Goal: Transaction & Acquisition: Book appointment/travel/reservation

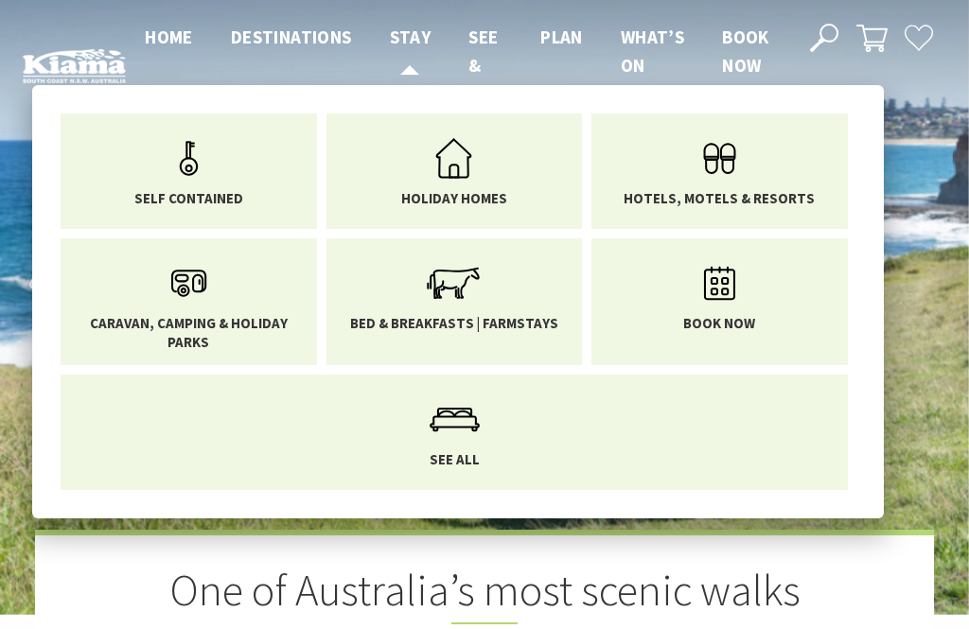
click at [404, 34] on span "Stay" at bounding box center [411, 37] width 42 height 23
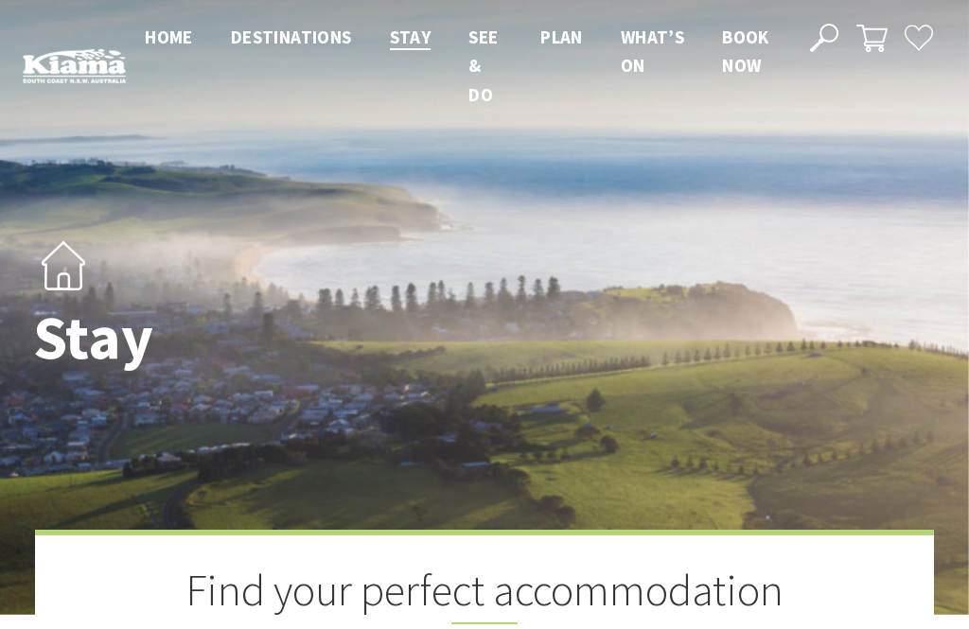
click at [165, 40] on span "Home" at bounding box center [169, 37] width 48 height 23
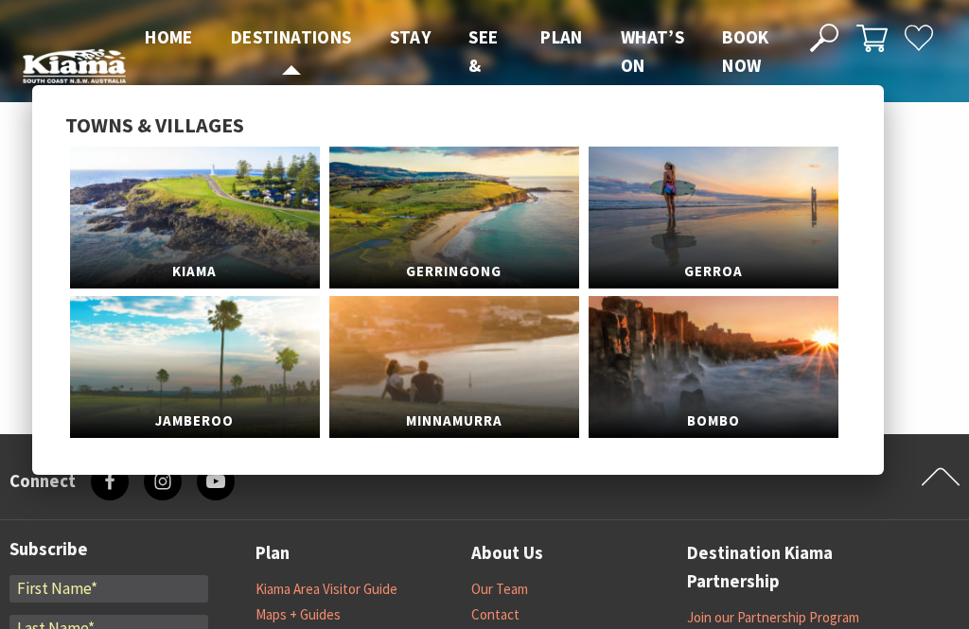
click at [307, 49] on link "Destinations" at bounding box center [291, 38] width 121 height 25
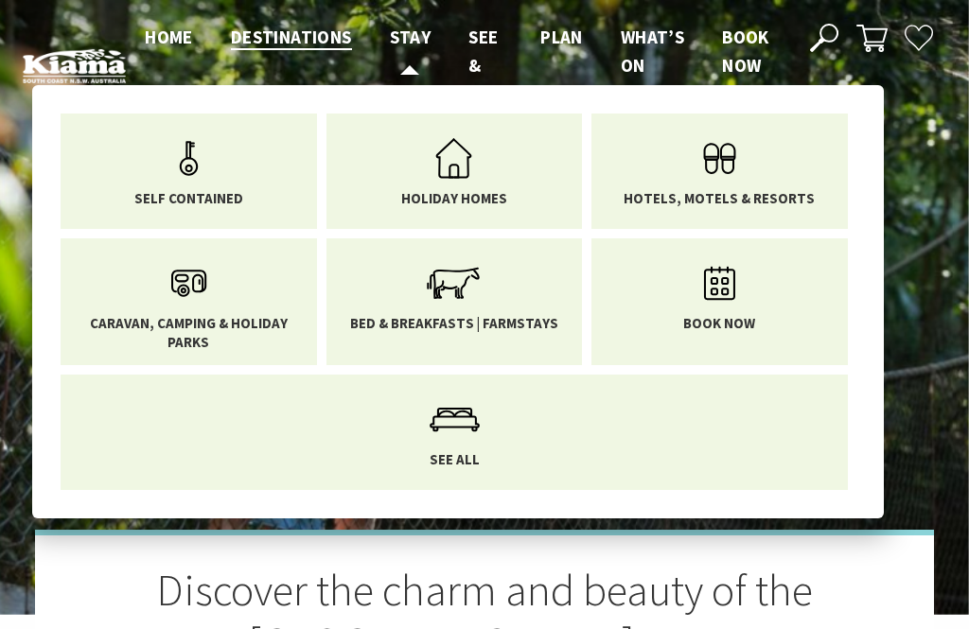
click at [470, 290] on icon "Main Menu" at bounding box center [453, 283] width 61 height 61
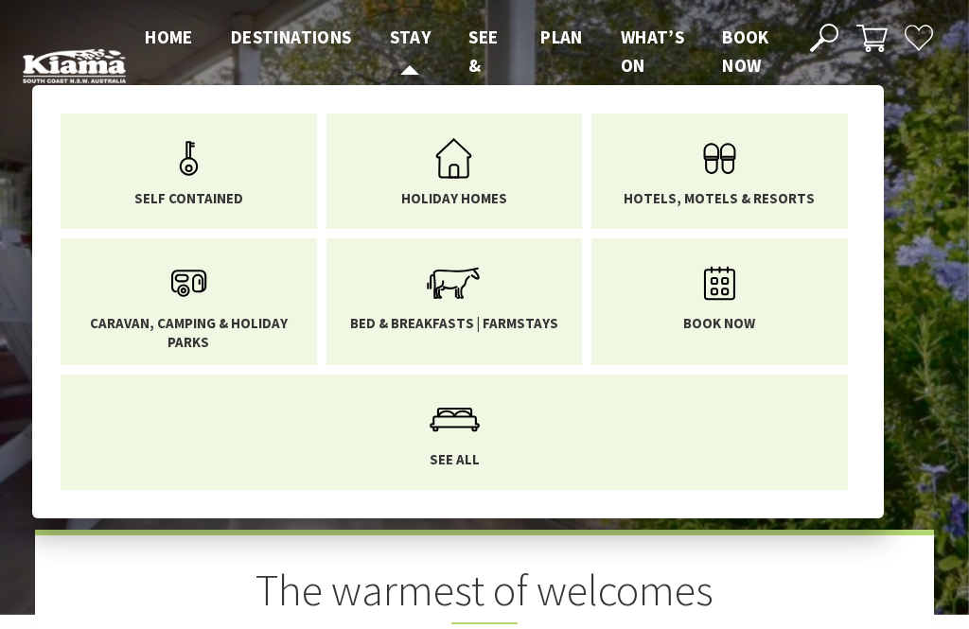
click at [413, 43] on span "Stay" at bounding box center [411, 37] width 42 height 23
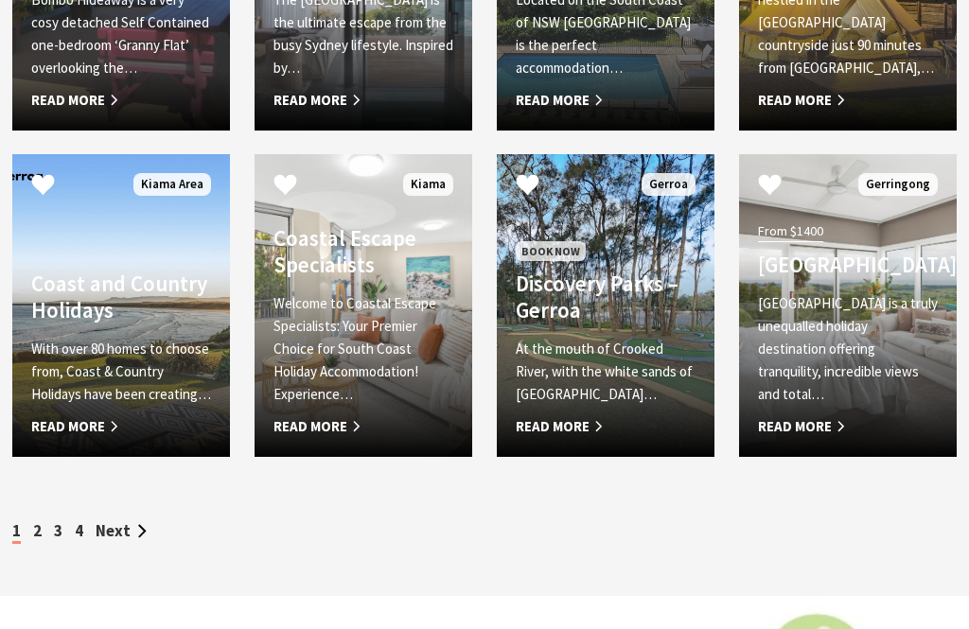
scroll to position [2820, 0]
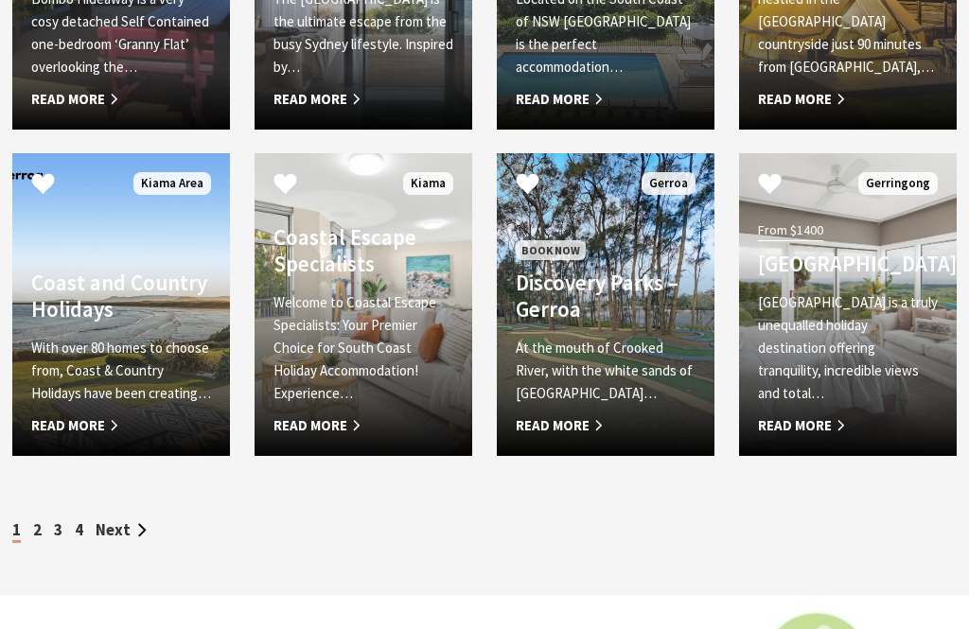
click at [142, 536] on link "Next" at bounding box center [121, 529] width 51 height 21
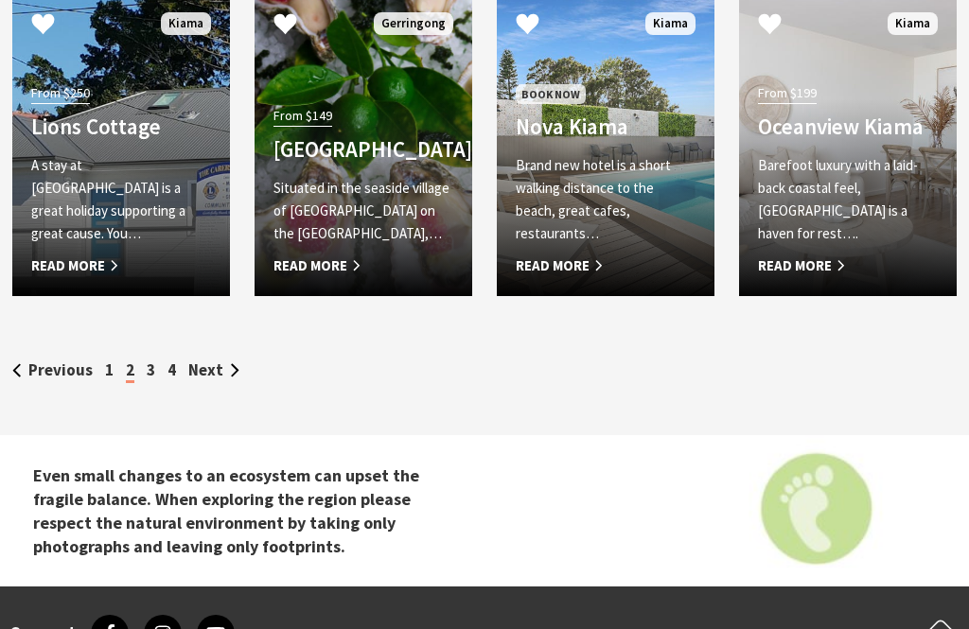
scroll to position [3073, 0]
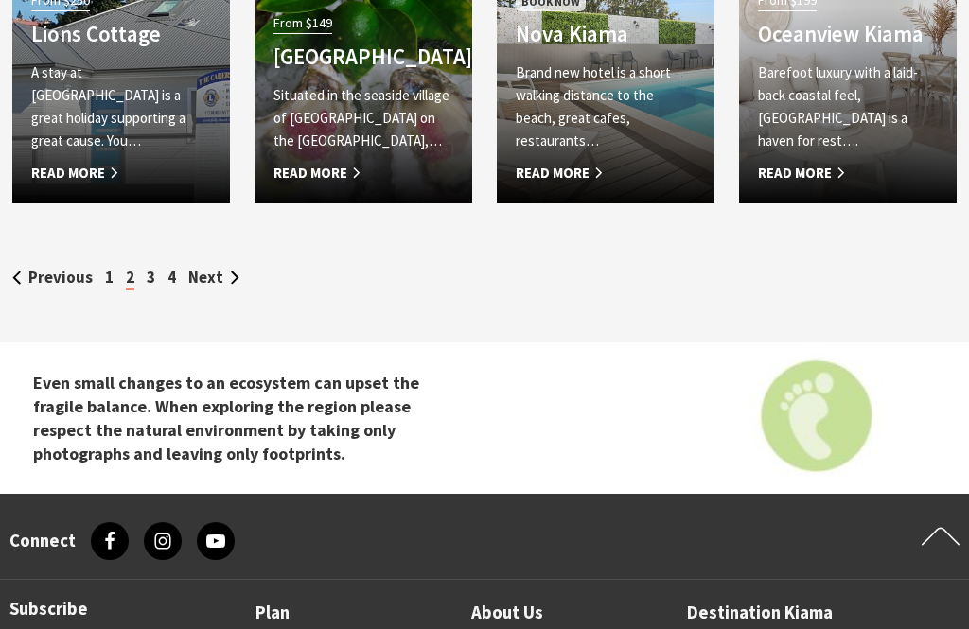
click at [225, 286] on link "Next" at bounding box center [213, 277] width 51 height 21
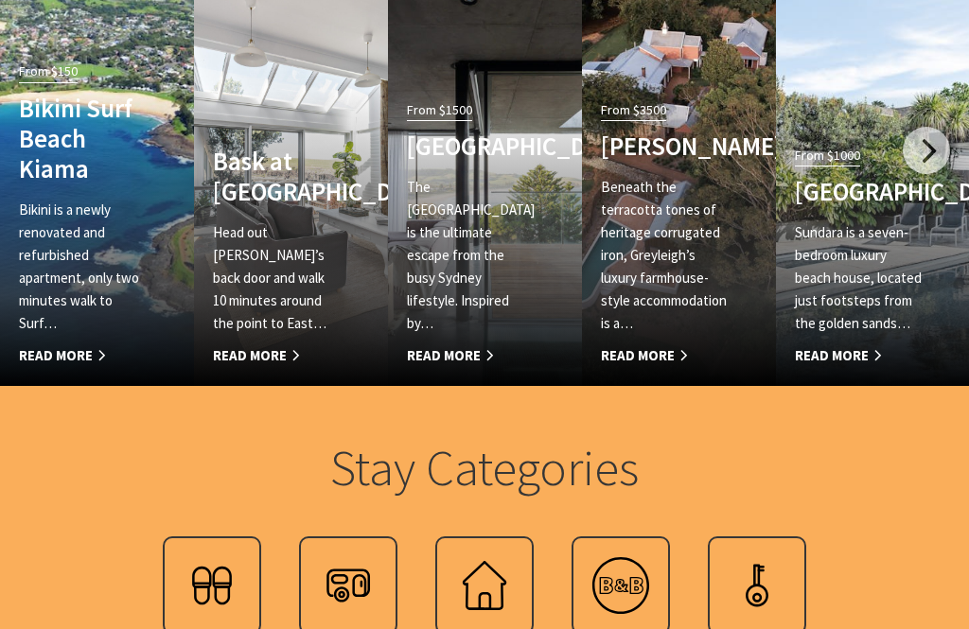
scroll to position [1137, 0]
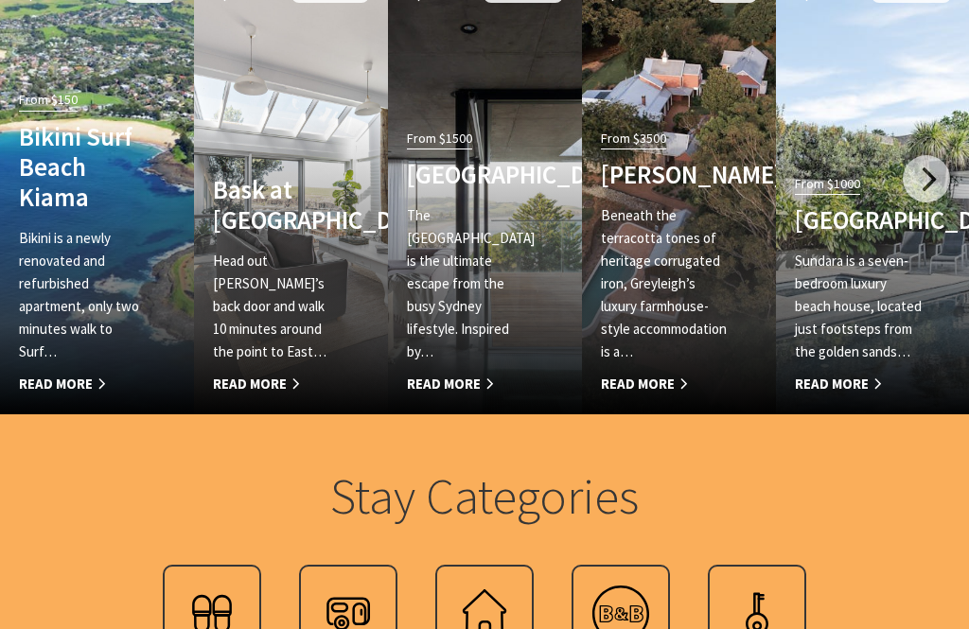
click at [938, 179] on div at bounding box center [926, 179] width 47 height 47
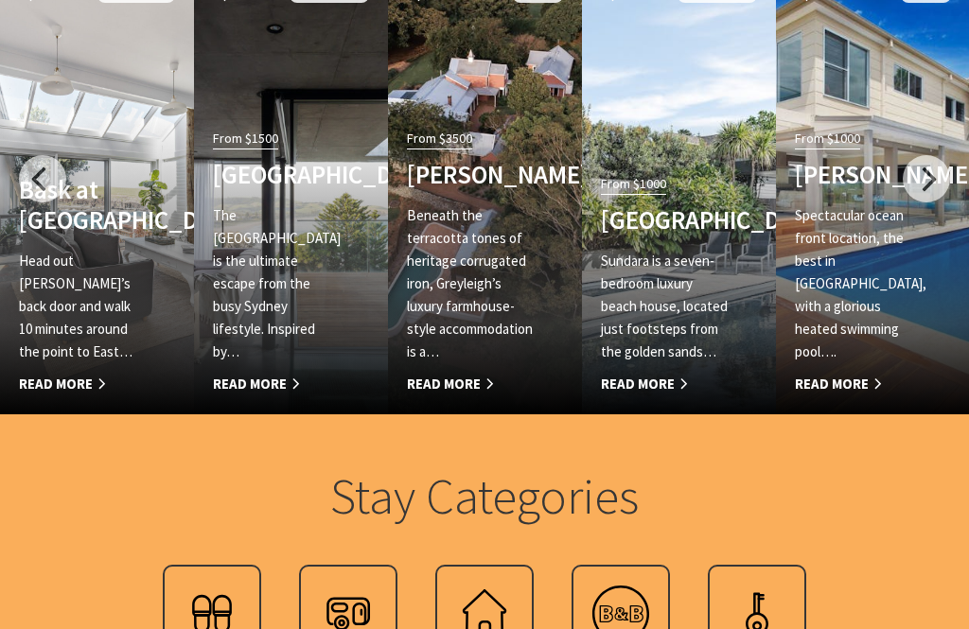
click at [931, 179] on div at bounding box center [926, 178] width 47 height 47
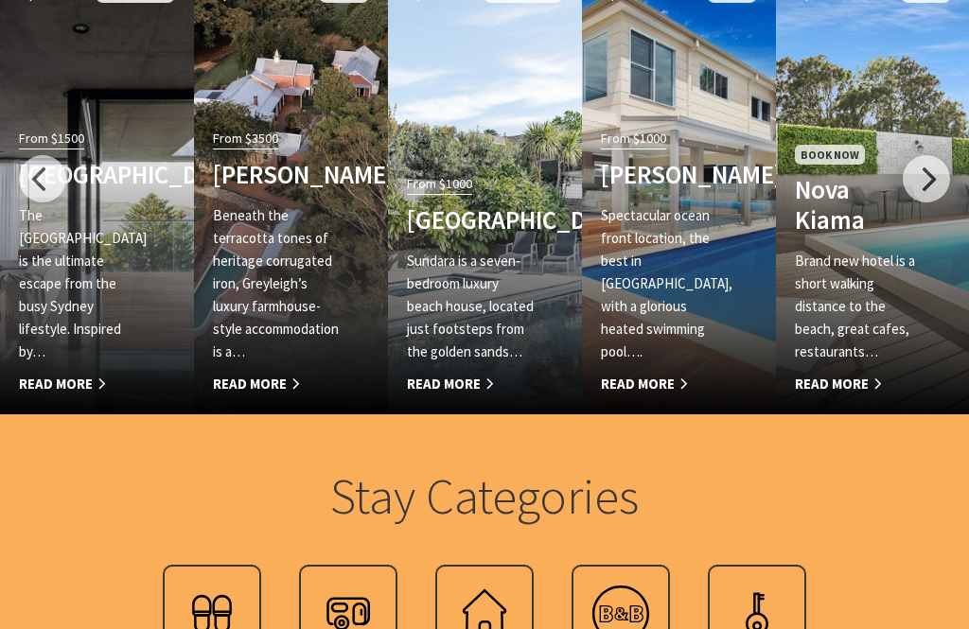
click at [922, 176] on div at bounding box center [926, 178] width 47 height 47
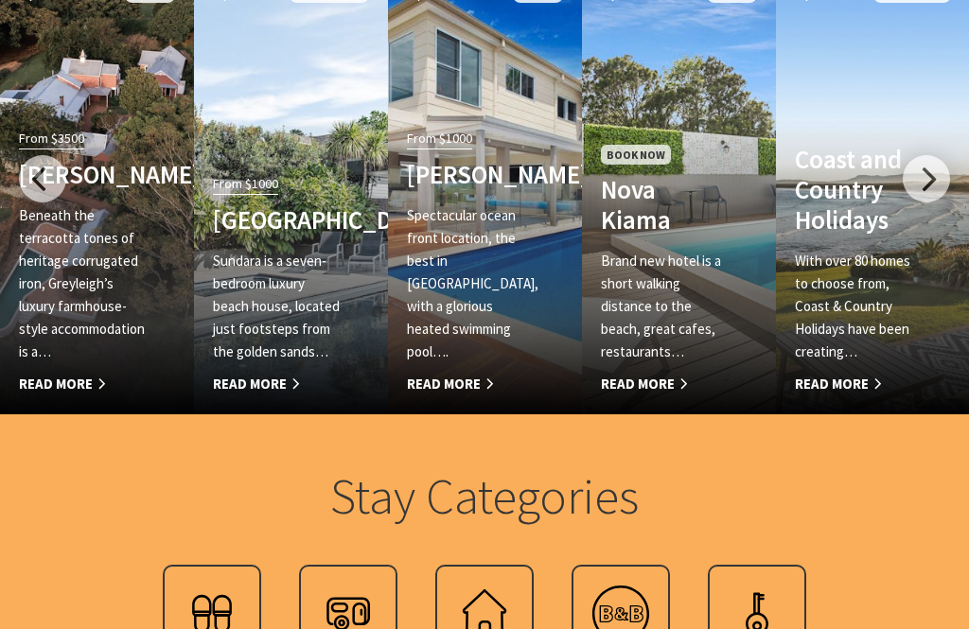
click at [922, 190] on div at bounding box center [926, 178] width 47 height 47
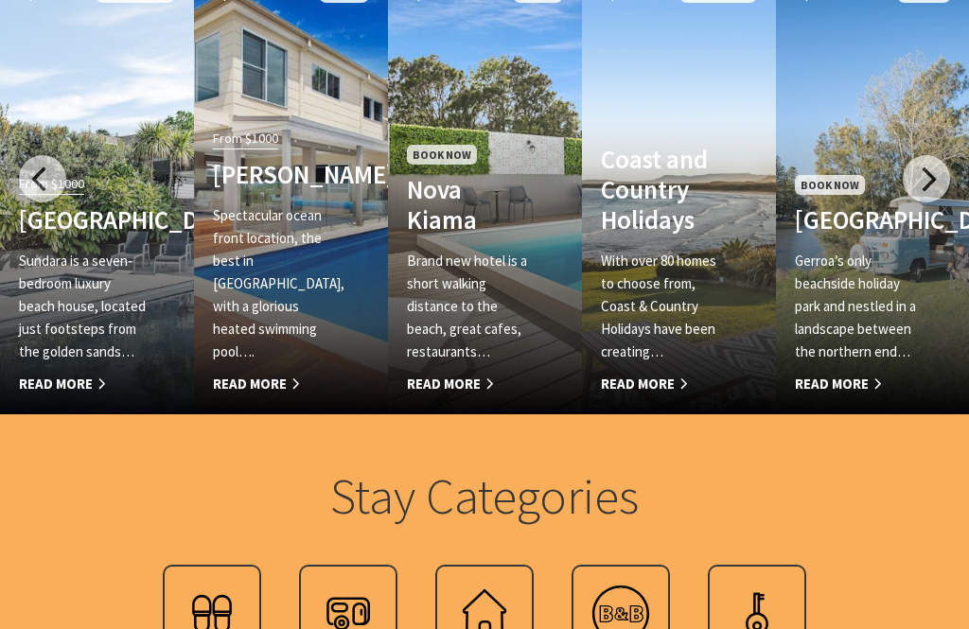
click at [927, 181] on div at bounding box center [926, 178] width 47 height 47
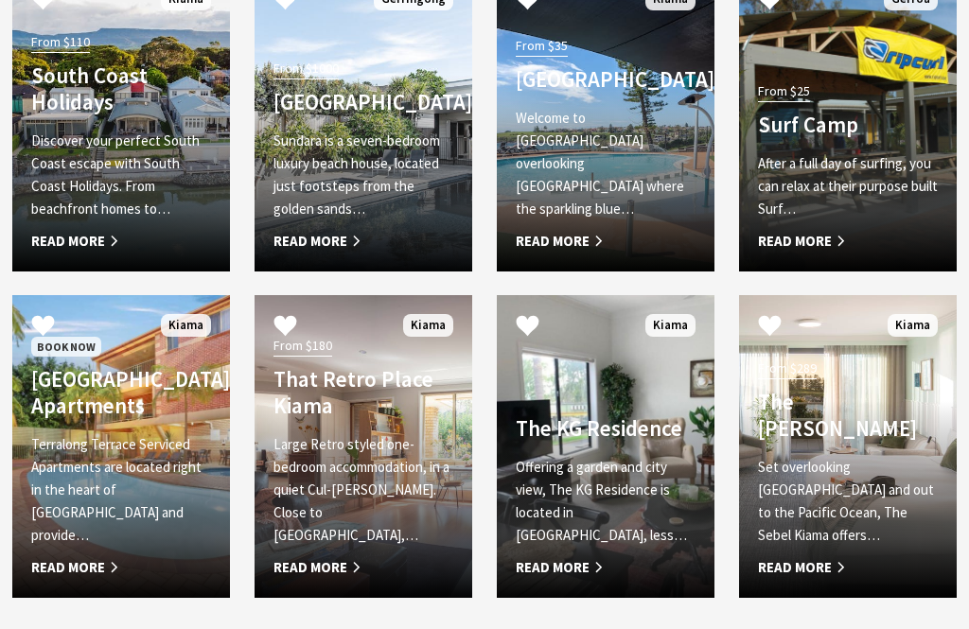
scroll to position [2679, 0]
click at [104, 250] on span "Read More" at bounding box center [121, 241] width 180 height 23
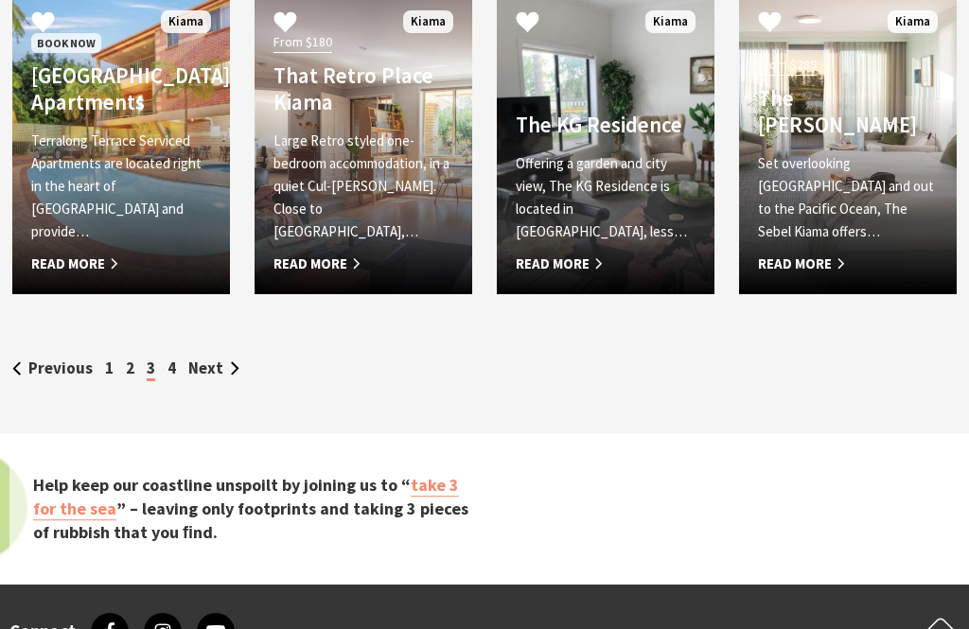
scroll to position [2982, 0]
click at [218, 378] on link "Next" at bounding box center [213, 368] width 51 height 21
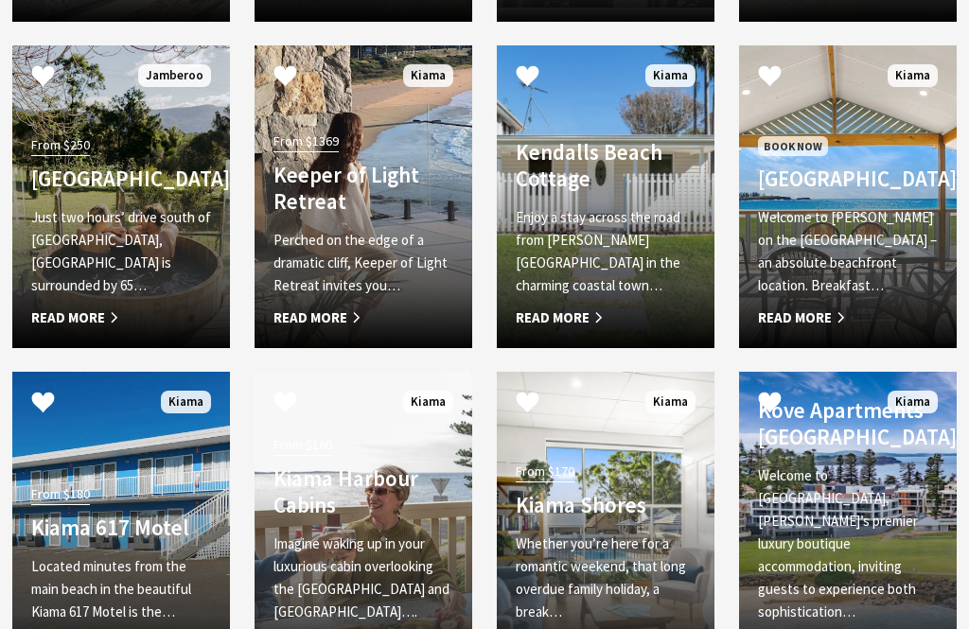
scroll to position [2273, 0]
